Goal: Information Seeking & Learning: Check status

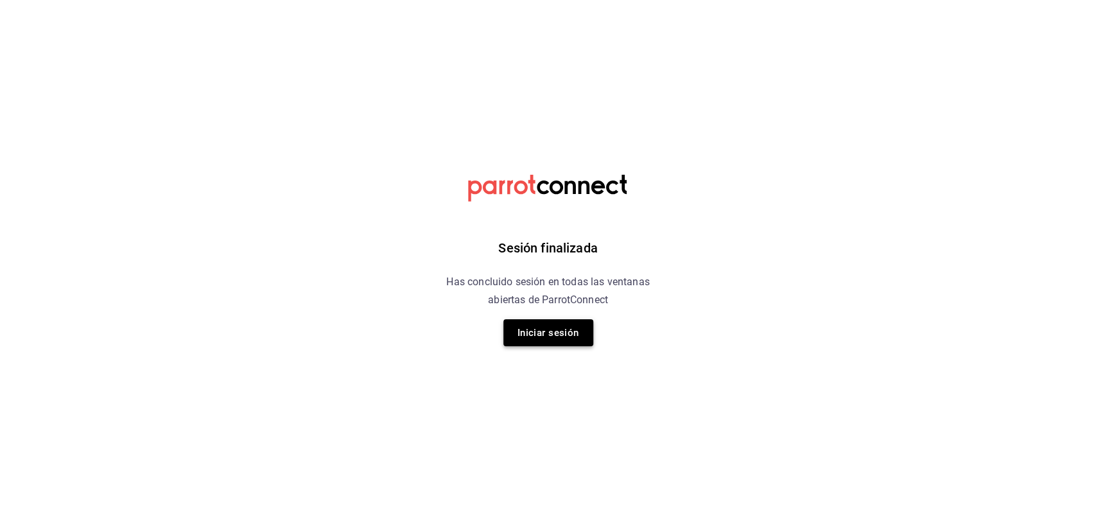
click at [581, 331] on button "Iniciar sesión" at bounding box center [549, 332] width 90 height 27
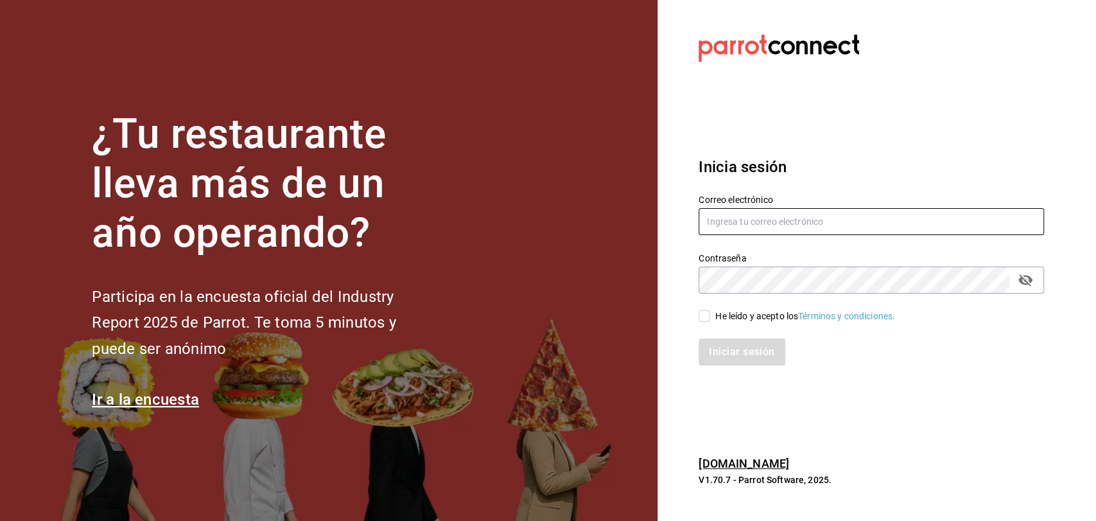
type input "admcuartoderosas@gmail.com"
drag, startPoint x: 706, startPoint y: 314, endPoint x: 696, endPoint y: 352, distance: 39.3
click at [706, 316] on input "He leído y acepto los Términos y condiciones." at bounding box center [705, 316] width 12 height 12
checkbox input "true"
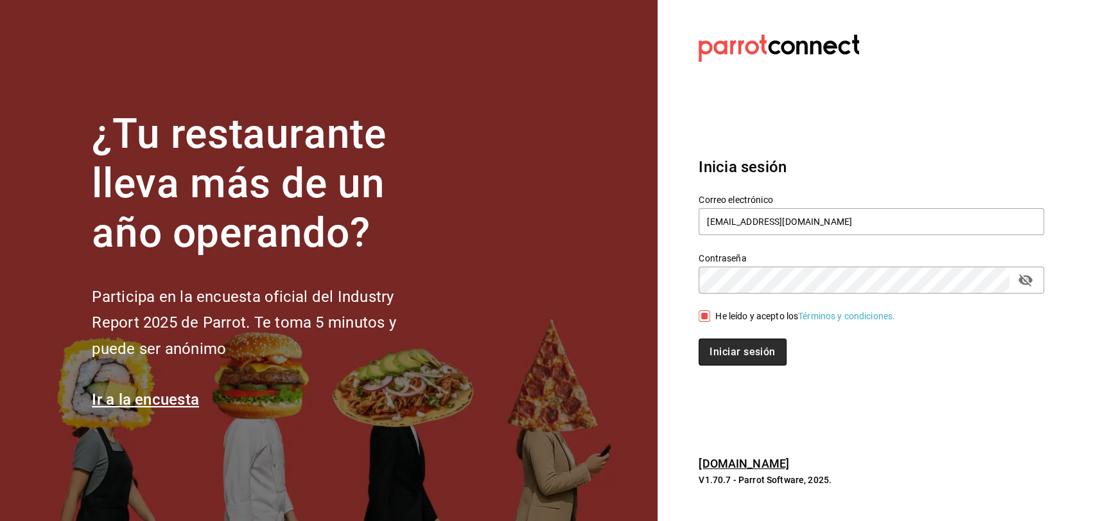
click at [750, 360] on button "Iniciar sesión" at bounding box center [742, 351] width 87 height 27
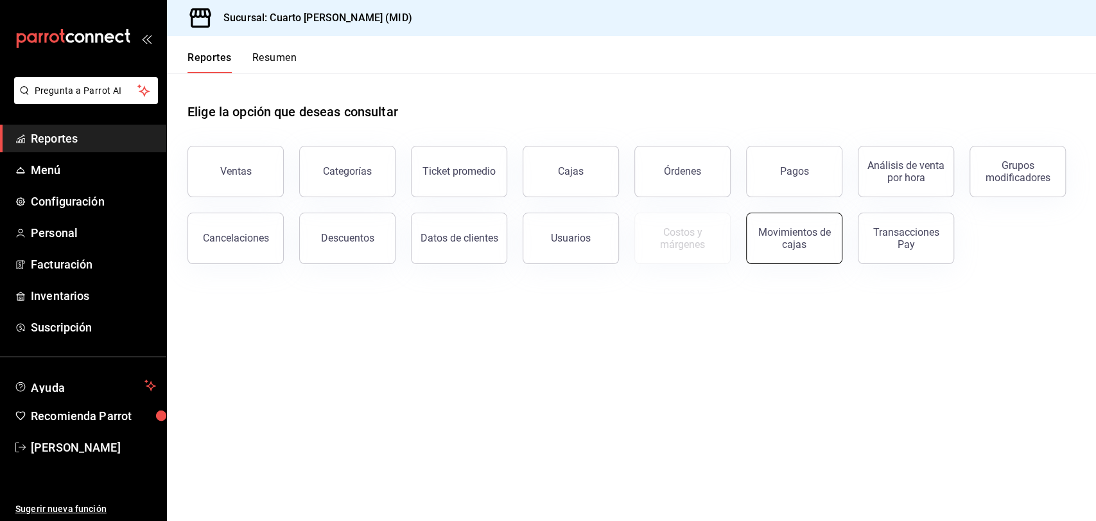
click at [794, 258] on button "Movimientos de cajas" at bounding box center [794, 238] width 96 height 51
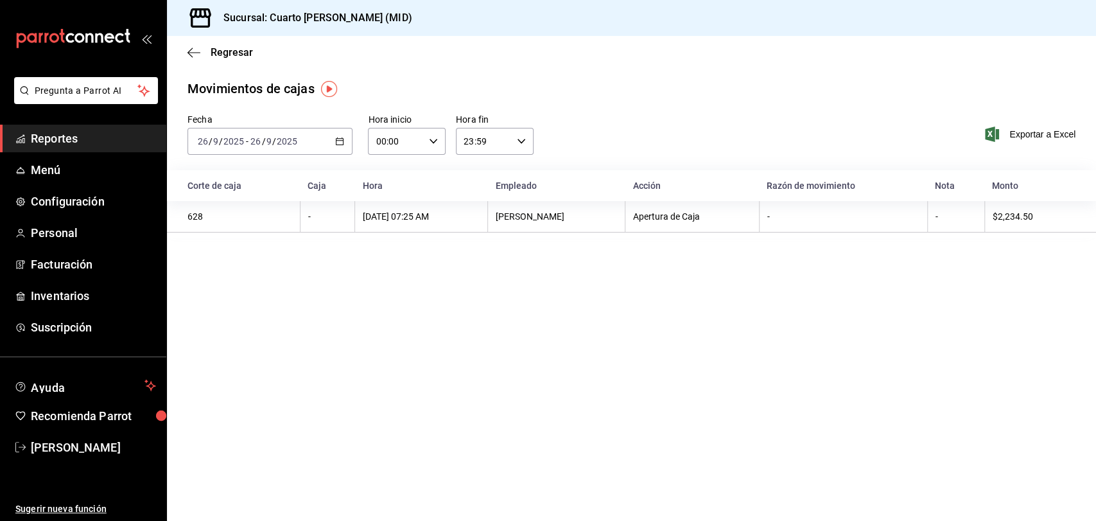
click at [317, 154] on div "[DATE] [DATE] - [DATE] [DATE]" at bounding box center [270, 141] width 165 height 27
click at [243, 214] on span "Ayer" at bounding box center [248, 208] width 100 height 13
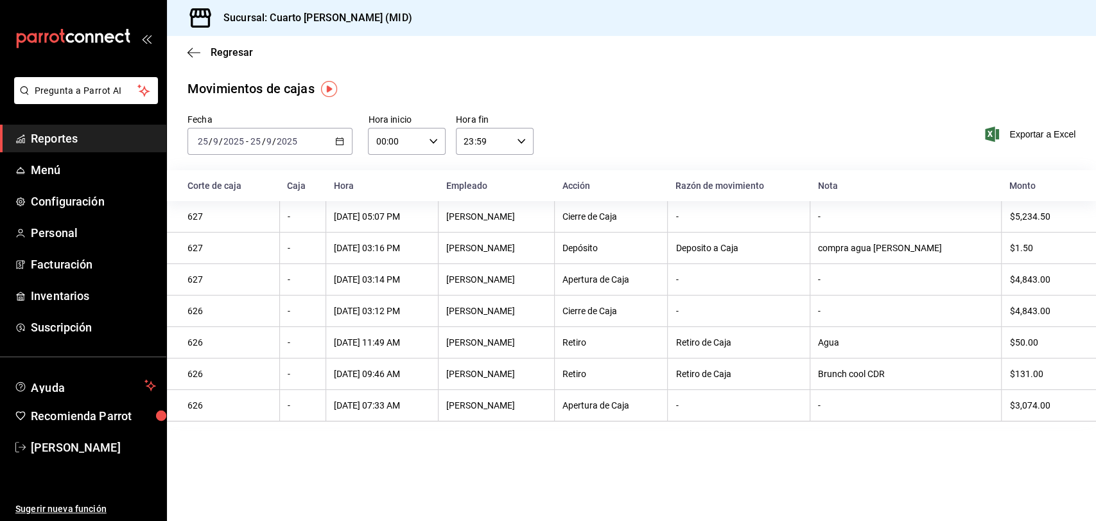
click at [340, 144] on icon "button" at bounding box center [339, 141] width 9 height 9
click at [214, 176] on span "Hoy" at bounding box center [248, 179] width 100 height 13
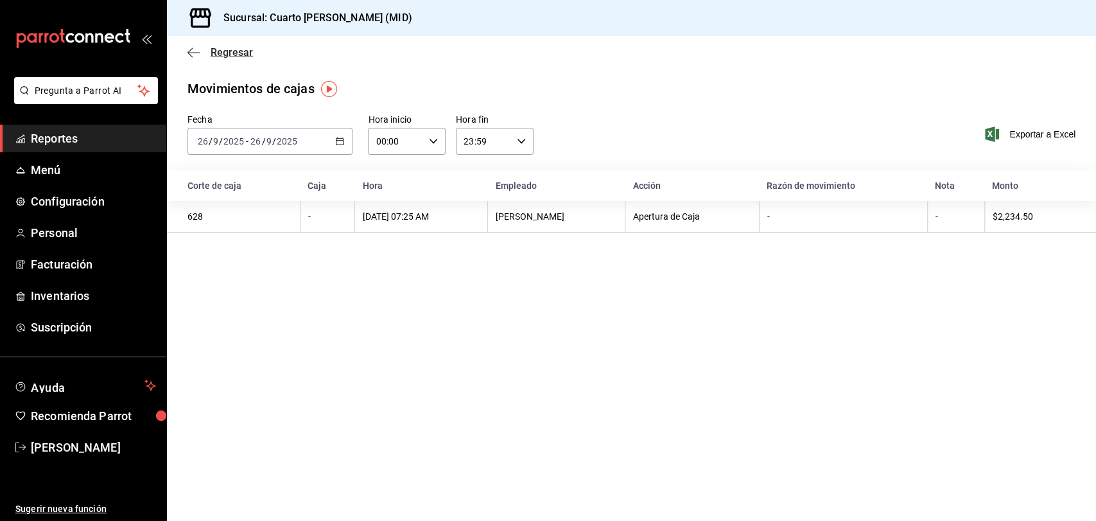
drag, startPoint x: 192, startPoint y: 64, endPoint x: 191, endPoint y: 54, distance: 9.7
click at [192, 63] on div "Regresar" at bounding box center [631, 52] width 929 height 33
click at [191, 53] on icon "button" at bounding box center [194, 53] width 13 height 12
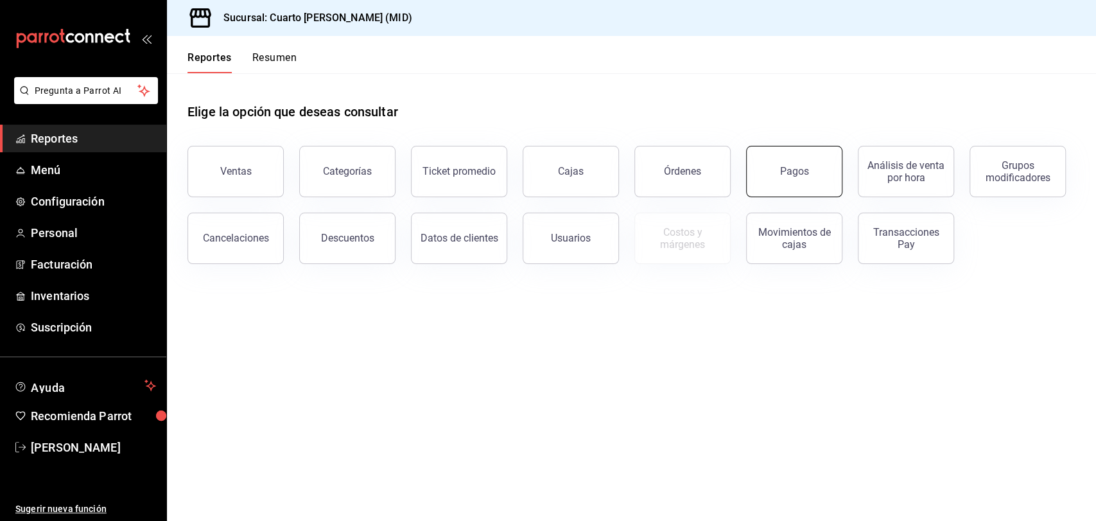
click at [780, 185] on button "Pagos" at bounding box center [794, 171] width 96 height 51
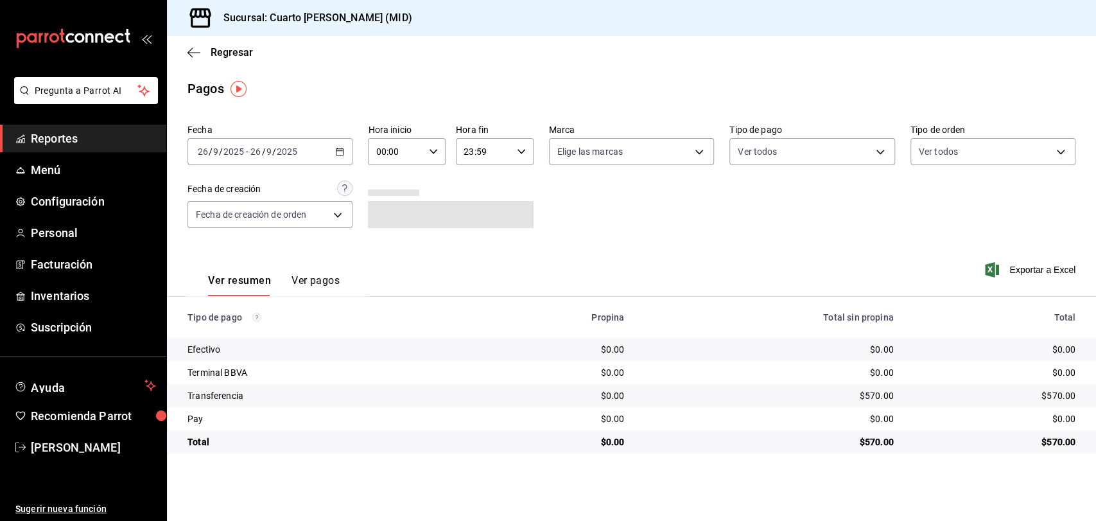
click at [335, 162] on div "[DATE] [DATE] - [DATE] [DATE]" at bounding box center [270, 151] width 165 height 27
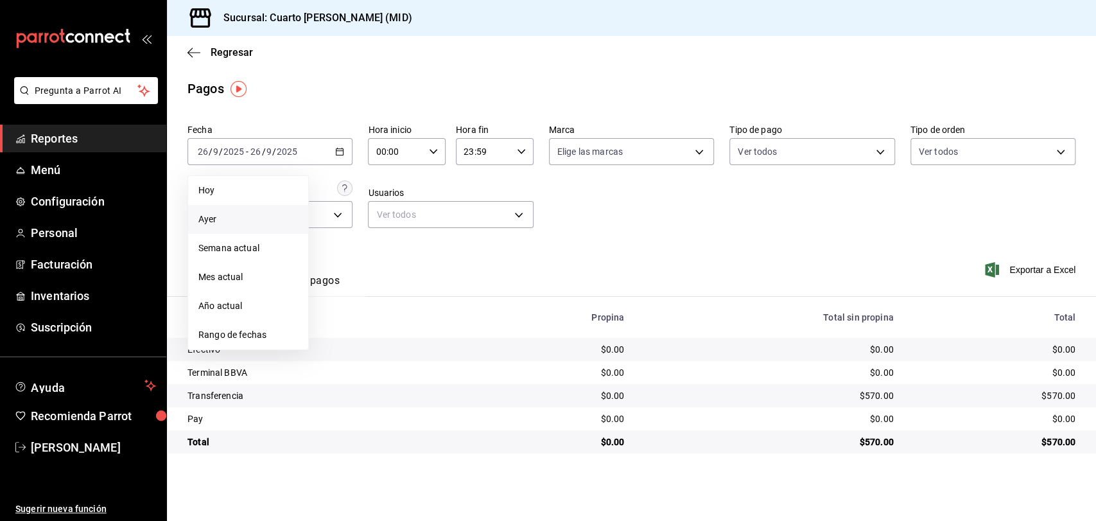
click at [232, 225] on span "Ayer" at bounding box center [248, 219] width 100 height 13
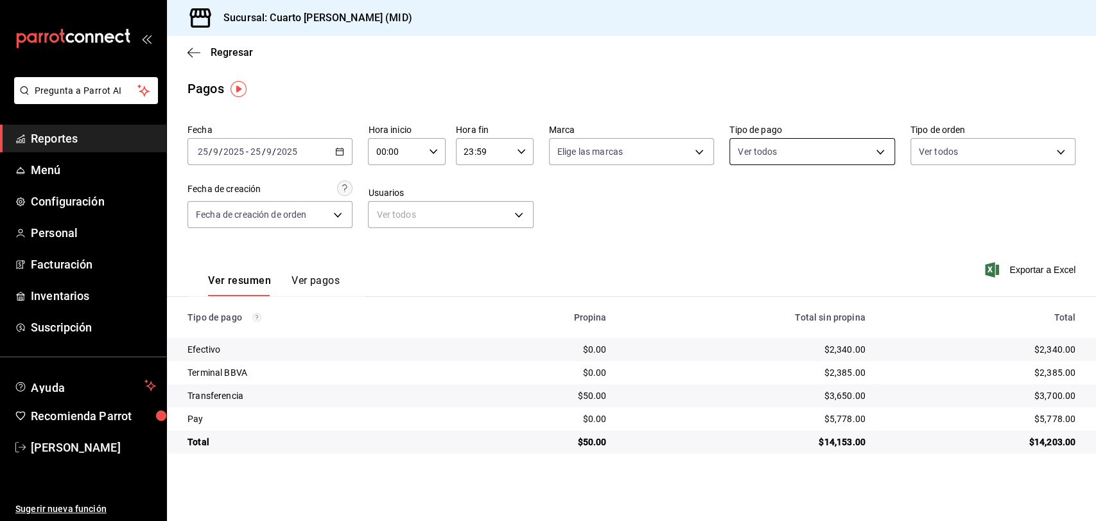
click at [791, 149] on body "Pregunta a Parrot AI Reportes Menú Configuración Personal Facturación Inventari…" at bounding box center [548, 260] width 1096 height 521
click at [778, 193] on div "Ver todos" at bounding box center [771, 201] width 66 height 28
type input "087219cd-0e7e-4a58-a399-b3185a1a2963,61a8738b-0bbb-4072-bd97-4c23dc53eaea,9dabe…"
checkbox input "true"
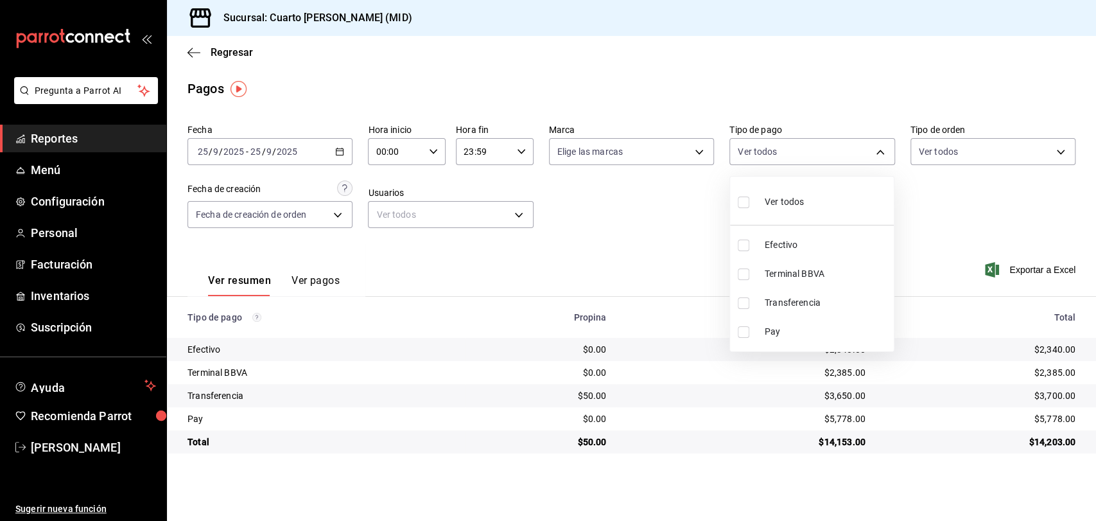
checkbox input "true"
click at [633, 213] on div at bounding box center [548, 260] width 1096 height 521
click at [821, 157] on body "Pregunta a Parrot AI Reportes Menú Configuración Personal Facturación Inventari…" at bounding box center [548, 260] width 1096 height 521
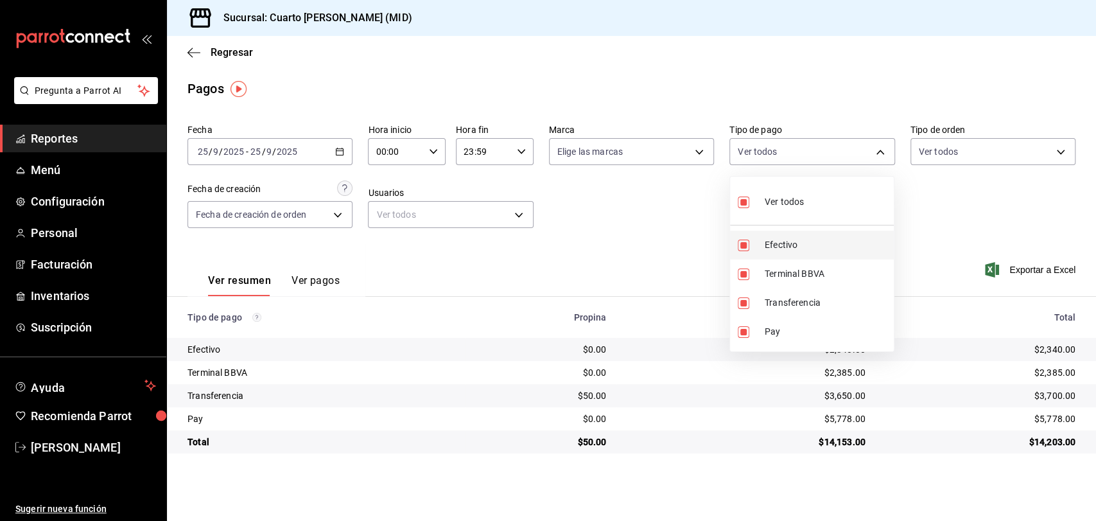
click at [782, 238] on span "Efectivo" at bounding box center [827, 244] width 124 height 13
type input "61a8738b-0bbb-4072-bd97-4c23dc53eaea,9dabe64b-508b-44c9-b7bc-1ee14ac177ef,1ecb7…"
checkbox input "false"
click at [652, 232] on div at bounding box center [548, 260] width 1096 height 521
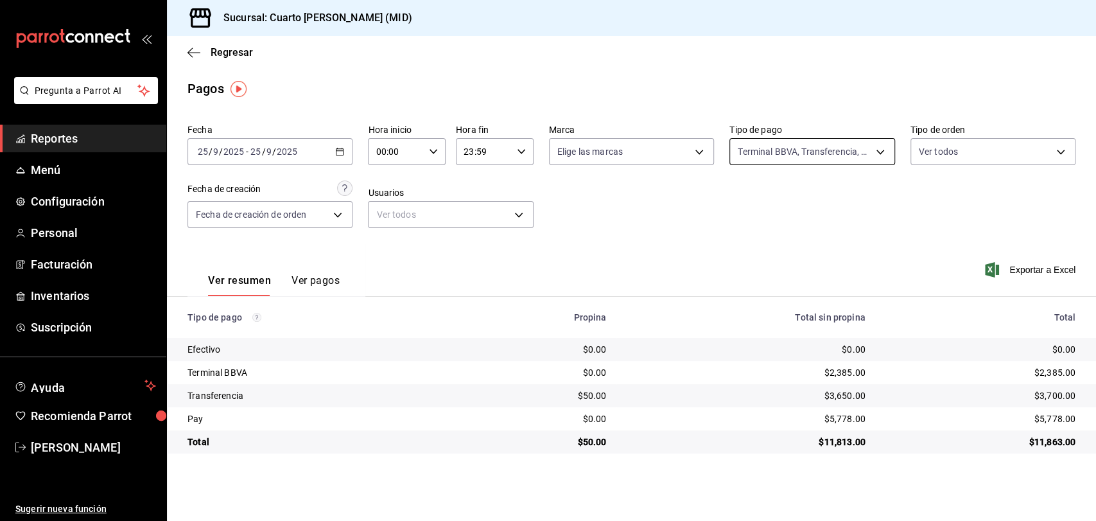
click at [819, 150] on body "Pregunta a Parrot AI Reportes Menú Configuración Personal Facturación Inventari…" at bounding box center [548, 260] width 1096 height 521
click at [796, 238] on span "Efectivo" at bounding box center [827, 244] width 124 height 13
type input "61a8738b-0bbb-4072-bd97-4c23dc53eaea,9dabe64b-508b-44c9-b7bc-1ee14ac177ef,1ecb7…"
checkbox input "true"
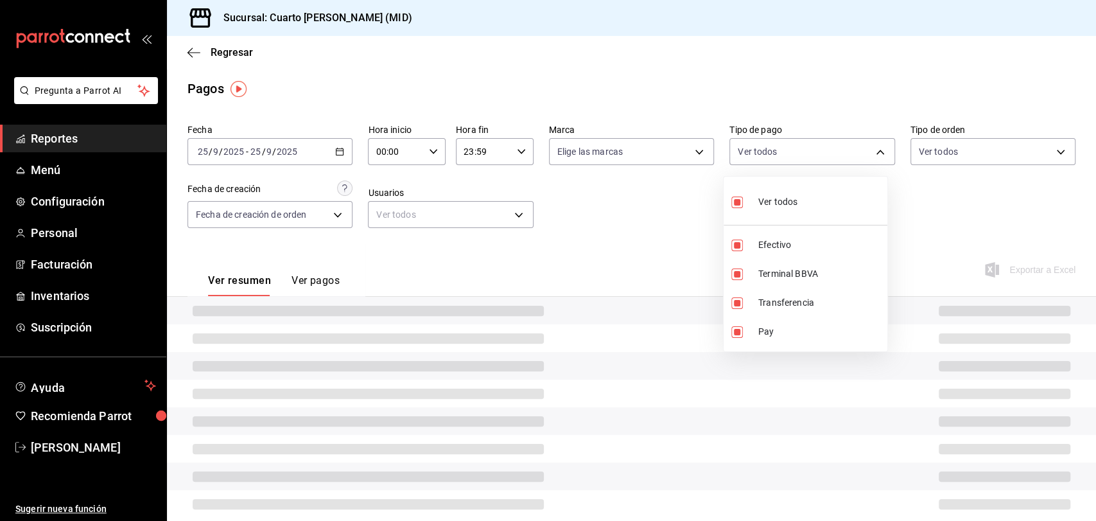
click at [673, 238] on div at bounding box center [548, 260] width 1096 height 521
